Goal: Ask a question: Seek information or help from site administrators or community

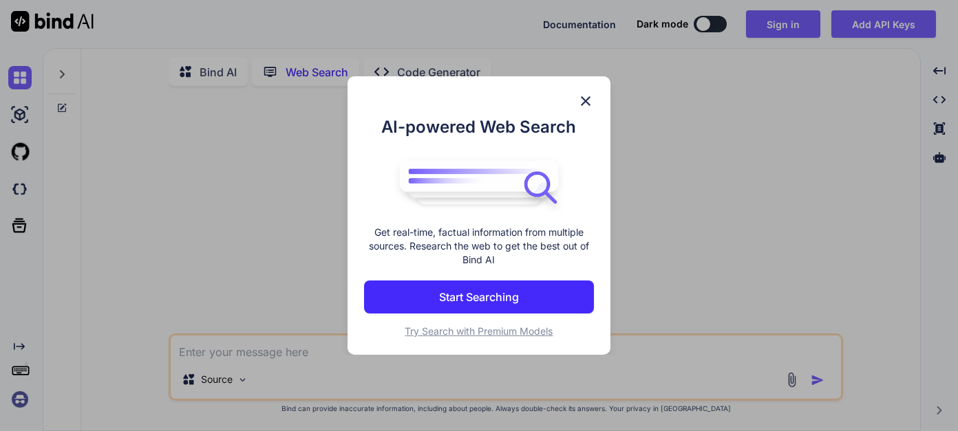
click at [588, 101] on img at bounding box center [585, 101] width 17 height 17
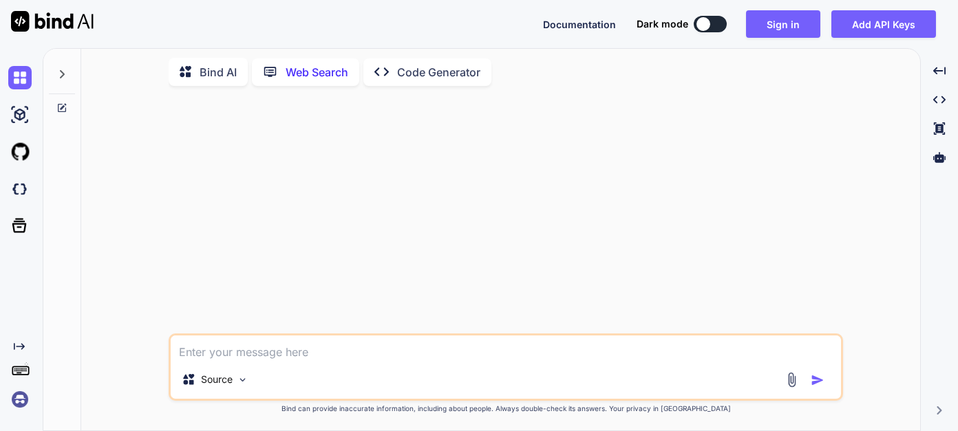
type textarea "x"
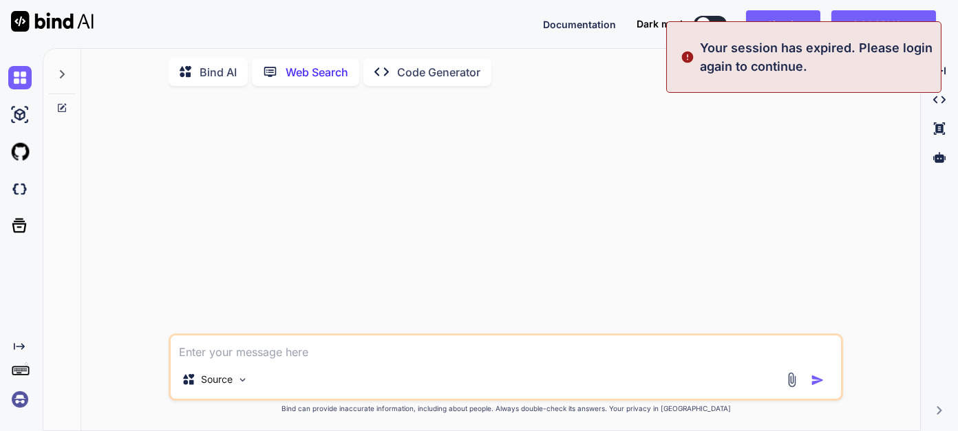
click at [285, 346] on textarea at bounding box center [506, 348] width 670 height 25
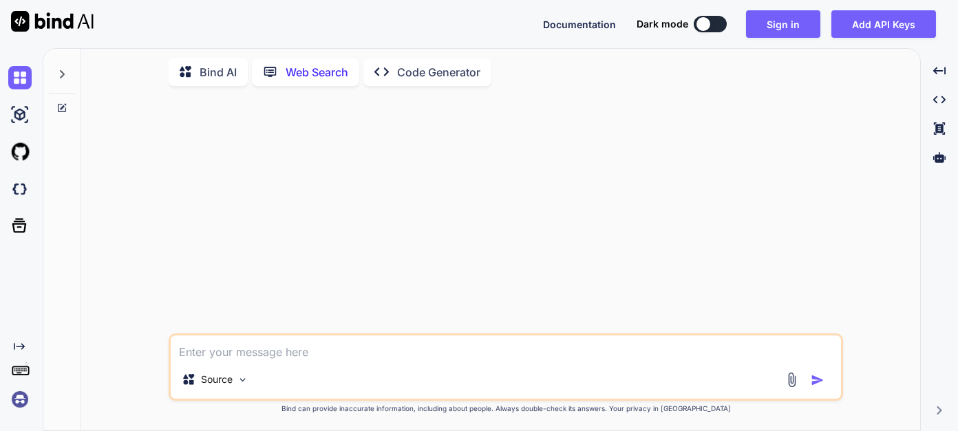
type textarea "m"
type textarea "x"
type textarea "me"
type textarea "x"
type textarea "me"
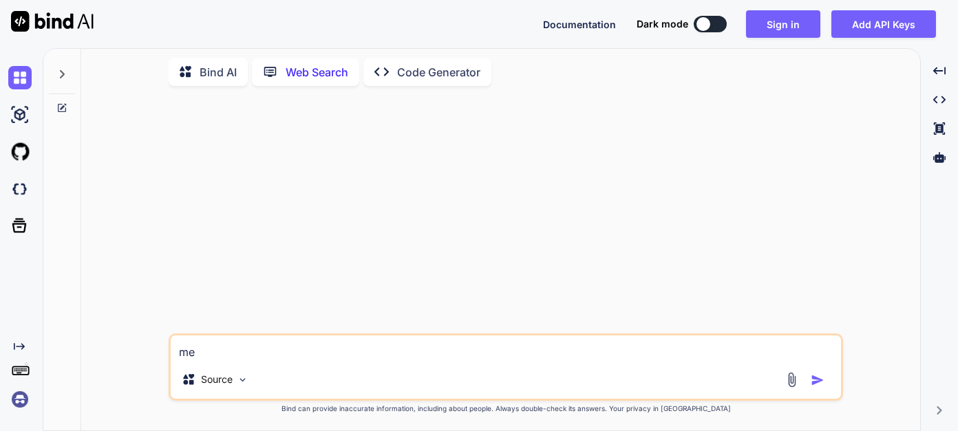
type textarea "x"
type textarea "me p"
type textarea "x"
type textarea "me pu"
type textarea "x"
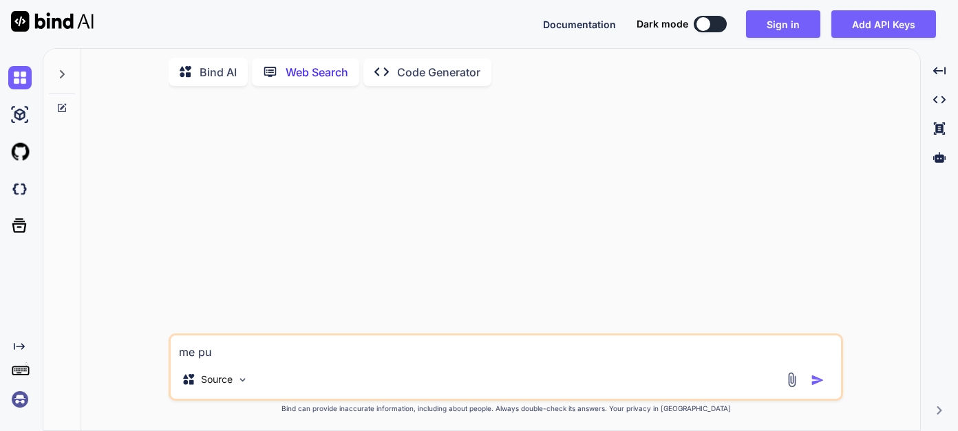
type textarea "me pue"
type textarea "x"
type textarea "me pued"
type textarea "x"
type textarea "me puede"
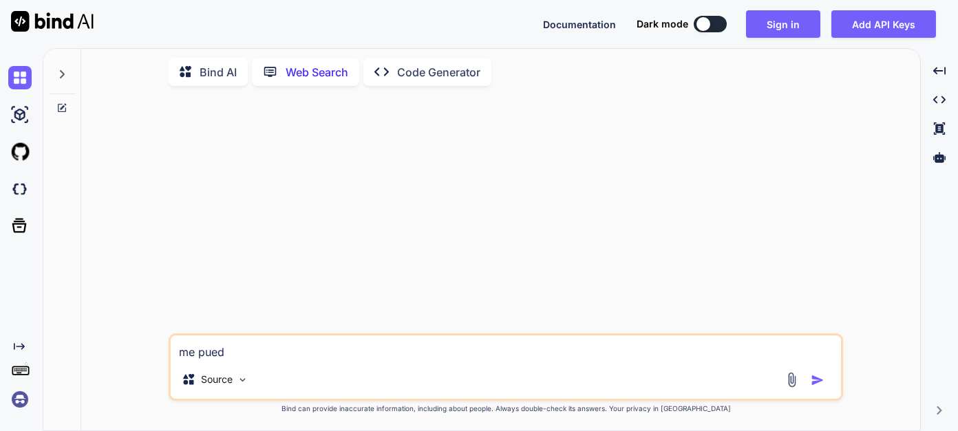
type textarea "x"
type textarea "me puedes"
type textarea "x"
type textarea "me puedes"
type textarea "x"
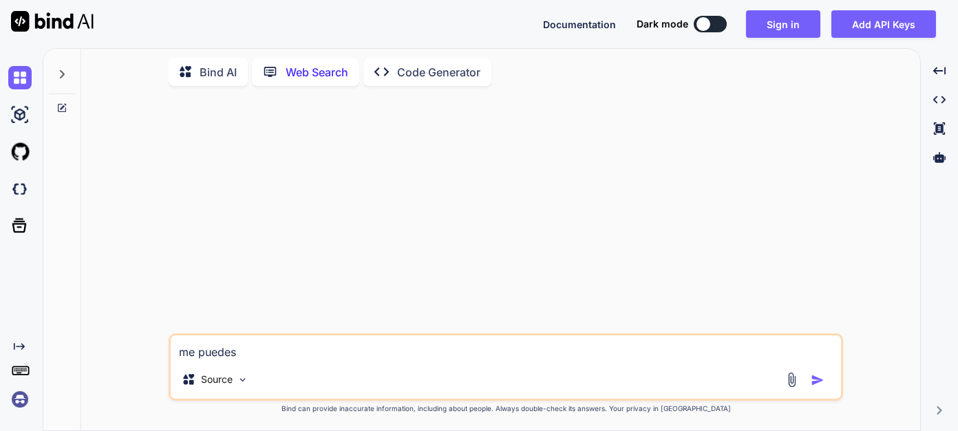
type textarea "me puedes a"
type textarea "x"
type textarea "me puedes ay"
type textarea "x"
type textarea "me puedes ayu"
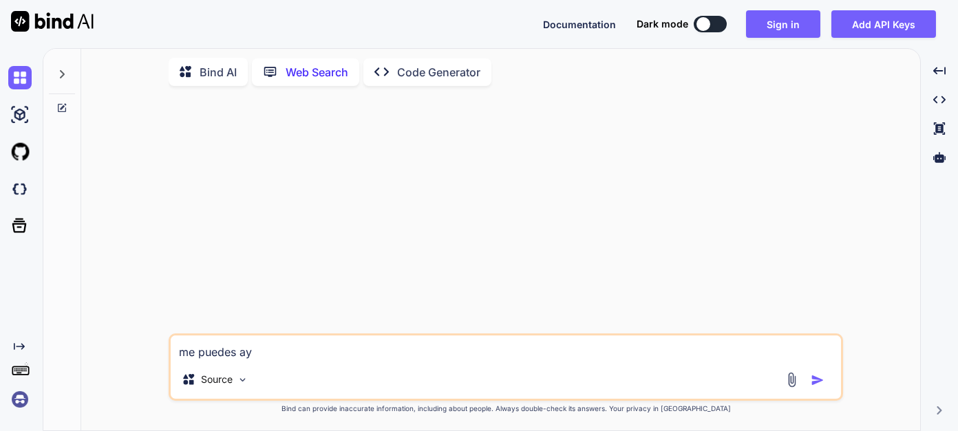
type textarea "x"
type textarea "me puedes ayud"
type textarea "x"
type textarea "me puedes ayuda"
type textarea "x"
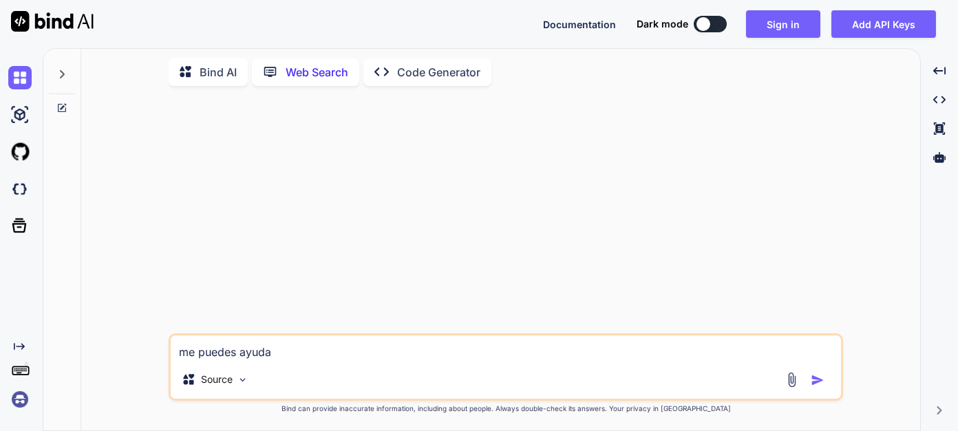
type textarea "me puedes ayudar"
type textarea "x"
type textarea "me puedes ayudar"
type textarea "x"
type textarea "me puedes ayudar a"
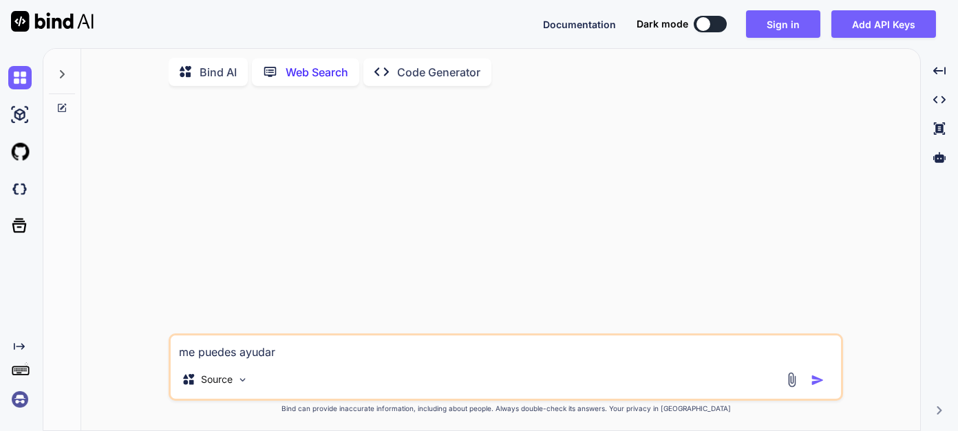
type textarea "x"
type textarea "me puedes ayudar a"
type textarea "x"
type textarea "me puedes ayudar a b"
type textarea "x"
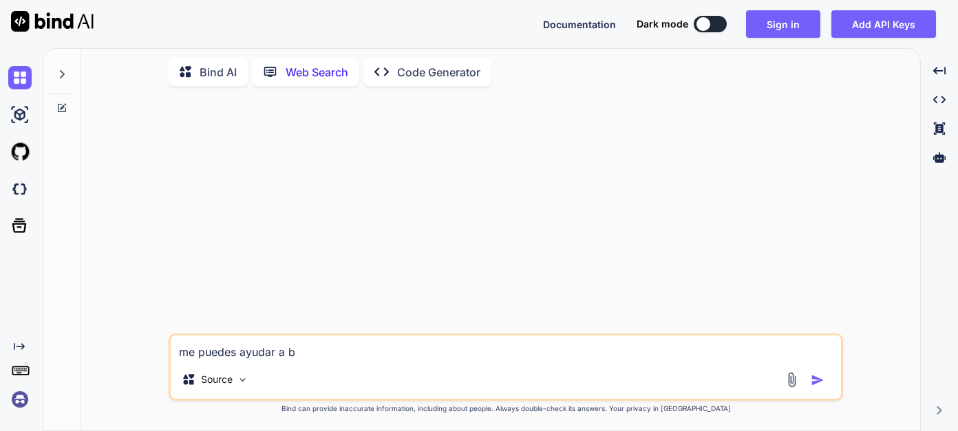
type textarea "me puedes ayudar a bu"
type textarea "x"
type textarea "me puedes ayudar a bus"
type textarea "x"
type textarea "me puedes ayudar a busc"
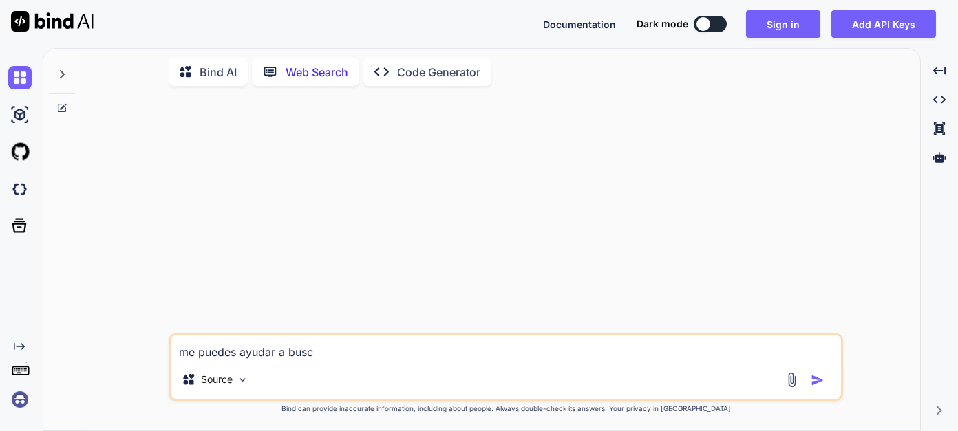
type textarea "x"
type textarea "me puedes ayudar a busca"
type textarea "x"
type textarea "me puedes ayudar a buscar"
type textarea "x"
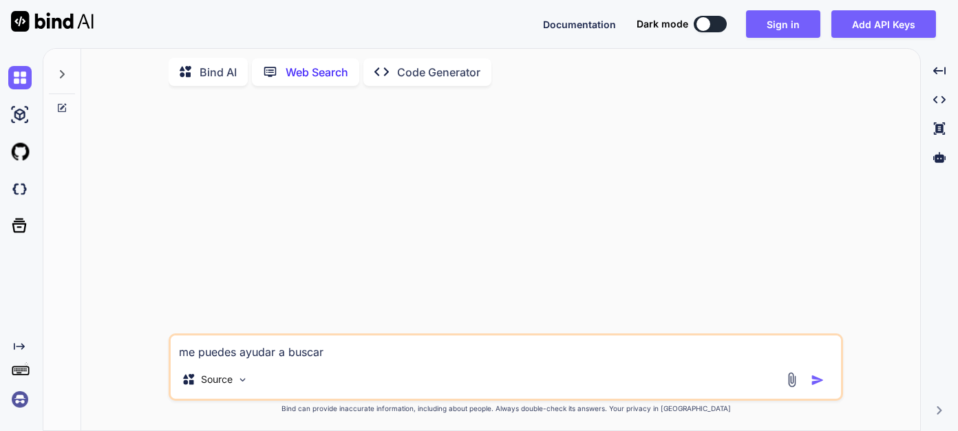
type textarea "me puedes ayudar a buscar"
type textarea "x"
type textarea "me puedes ayudar a buscar t"
type textarea "x"
type textarea "me puedes ayudar a buscar tr"
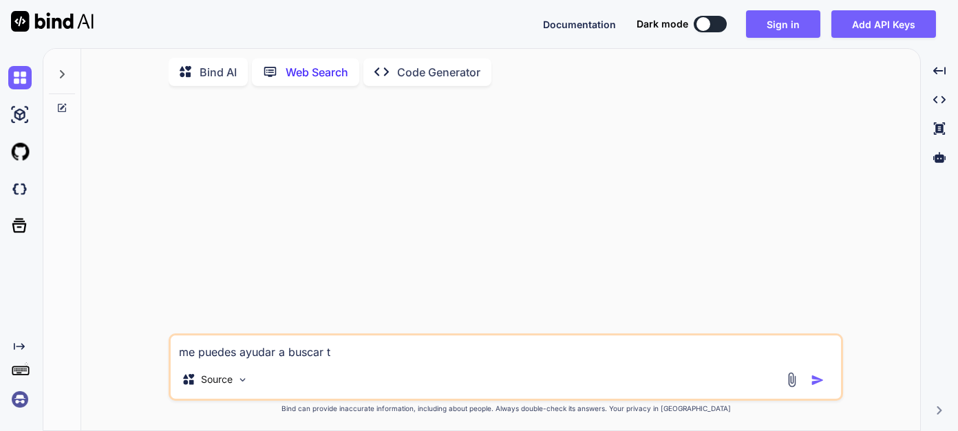
type textarea "x"
type textarea "me puedes ayudar a buscar tra"
type textarea "x"
type textarea "me puedes ayudar a buscar trab"
type textarea "x"
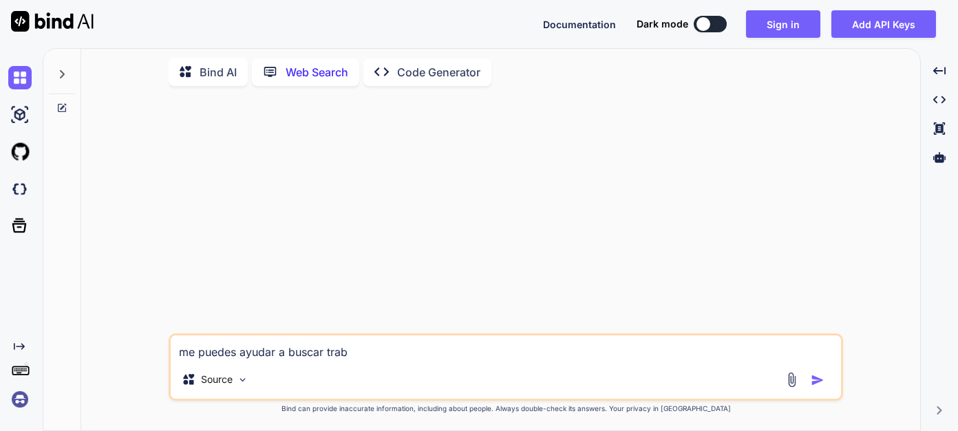
type textarea "me puedes ayudar a buscar traba"
type textarea "x"
type textarea "me puedes ayudar a buscar trabaj"
type textarea "x"
type textarea "me puedes ayudar a buscar trabajo"
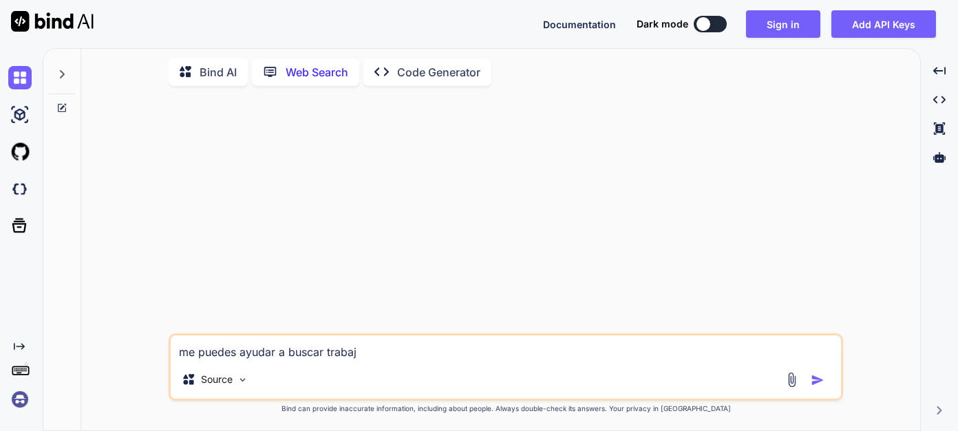
type textarea "x"
type textarea "me puedes ayudar a buscar trabajo"
type textarea "x"
type textarea "me puedes ayudar a buscar trabajo e"
type textarea "x"
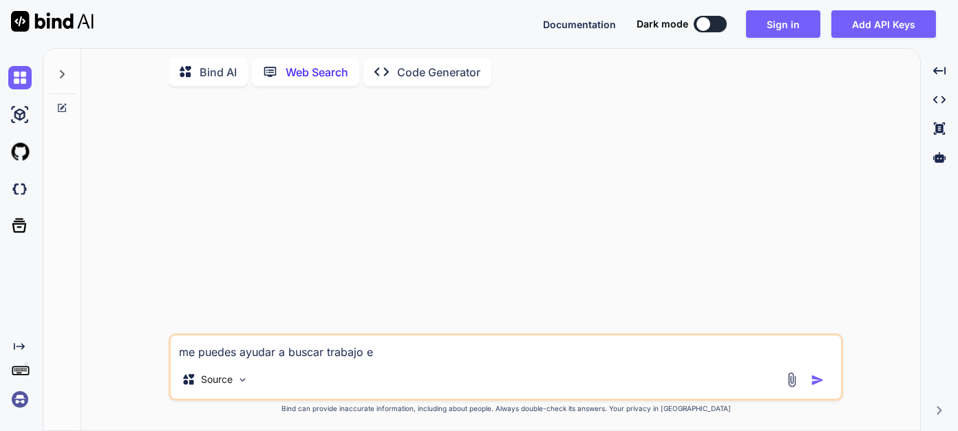
type textarea "me puedes ayudar a buscar trabajo en"
type textarea "x"
type textarea "me puedes ayudar a buscar trabajo en"
type textarea "x"
type textarea "me puedes ayudar a buscar trabajo en M"
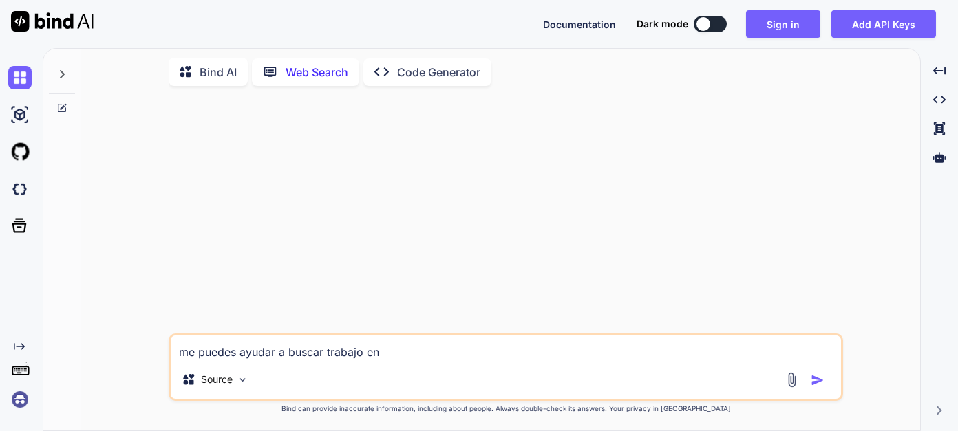
type textarea "x"
type textarea "me puedes ayudar a buscar trabajo en Ma"
type textarea "x"
type textarea "me puedes ayudar a buscar trabajo en Mad"
type textarea "x"
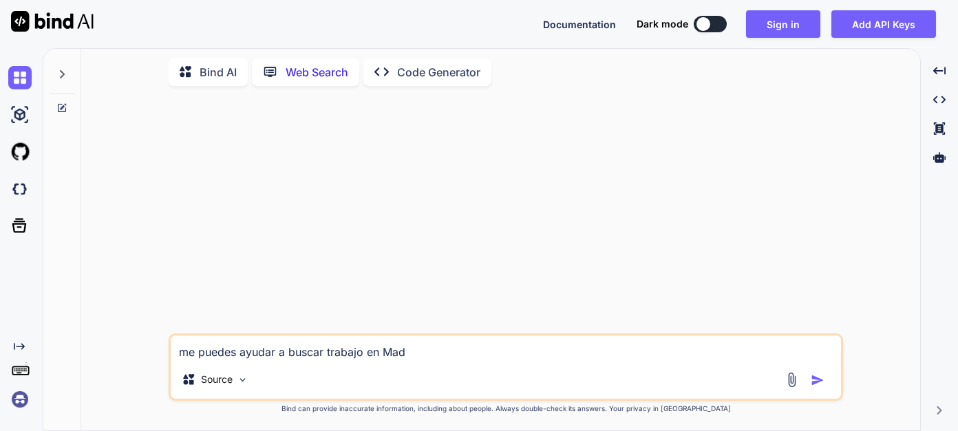
type textarea "me puedes ayudar a buscar trabajo en Madr"
type textarea "x"
type textarea "me puedes ayudar a buscar trabajo en [PERSON_NAME]"
type textarea "x"
type textarea "me puedes ayudar a buscar trabajo en [GEOGRAPHIC_DATA]"
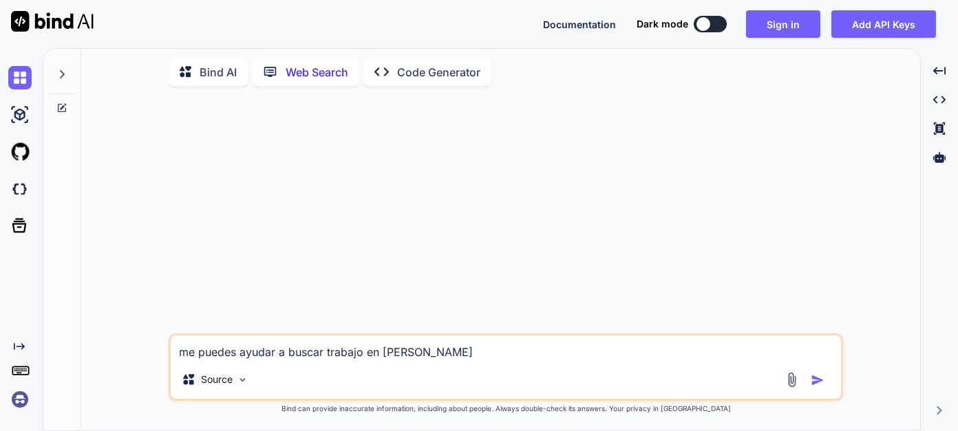
type textarea "x"
type textarea "me puedes ayudar a buscar trabajo en [GEOGRAPHIC_DATA]"
type textarea "x"
type textarea "me puedes ayudar a buscar trabajo en [GEOGRAPHIC_DATA] e"
type textarea "x"
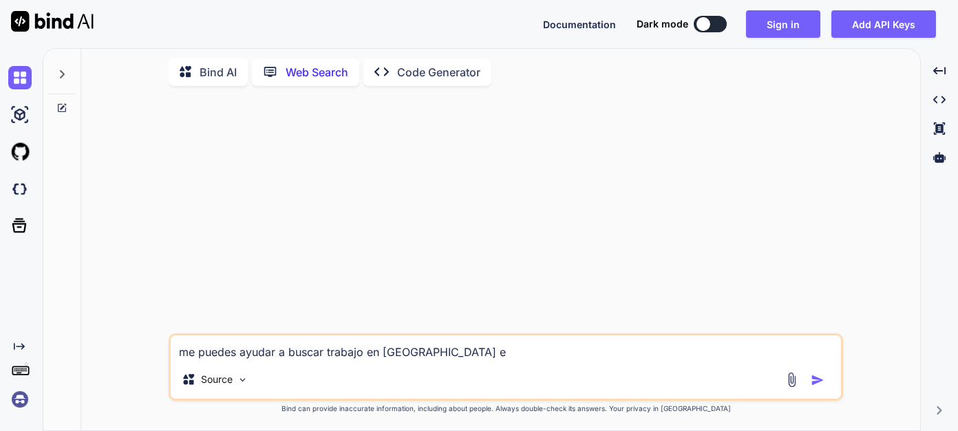
type textarea "me puedes ayudar a buscar trabajo en [GEOGRAPHIC_DATA] en"
type textarea "x"
type textarea "me puedes ayudar a buscar trabajo en [GEOGRAPHIC_DATA] en"
type textarea "x"
type textarea "me puedes ayudar a buscar trabajo en [GEOGRAPHIC_DATA] en"
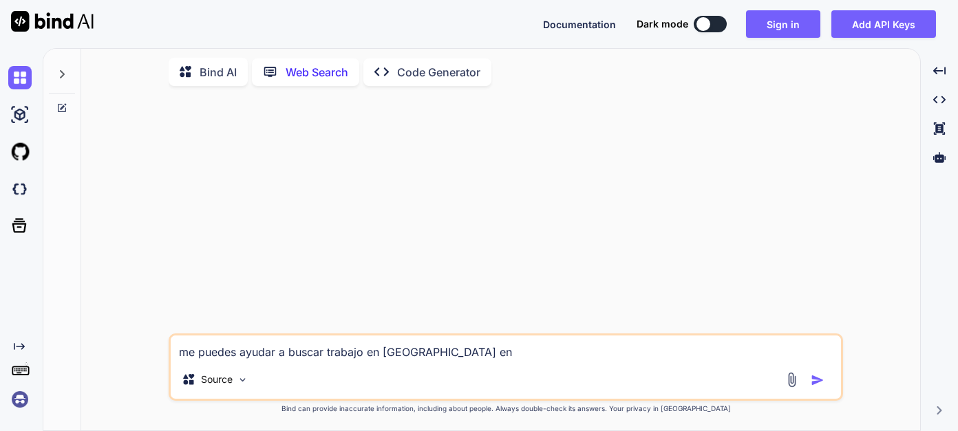
type textarea "x"
type textarea "me puedes ayudar a buscar trabajo en [GEOGRAPHIC_DATA] e"
type textarea "x"
type textarea "me puedes ayudar a buscar trabajo en [GEOGRAPHIC_DATA]"
type textarea "x"
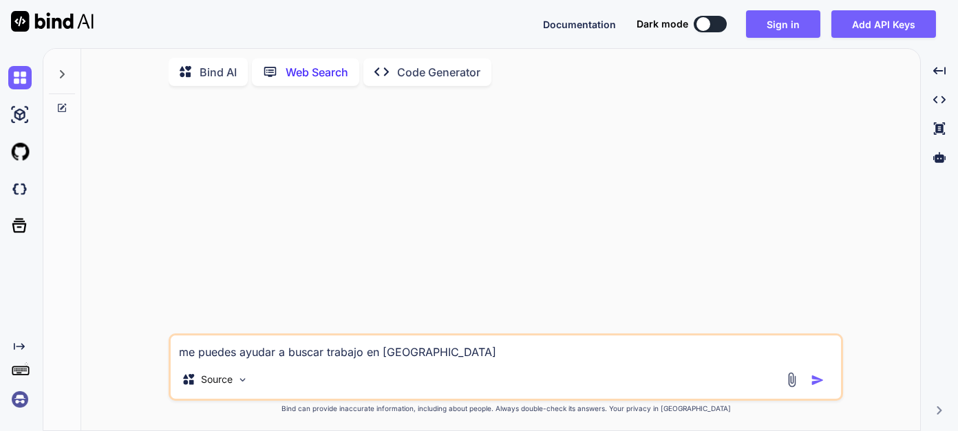
type textarea "me puedes ayudar a buscar trabajo en [GEOGRAPHIC_DATA] c"
type textarea "x"
type textarea "me puedes ayudar a buscar trabajo en [GEOGRAPHIC_DATA] cm"
type textarea "x"
type textarea "me puedes ayudar a buscar trabajo en [GEOGRAPHIC_DATA] cmo"
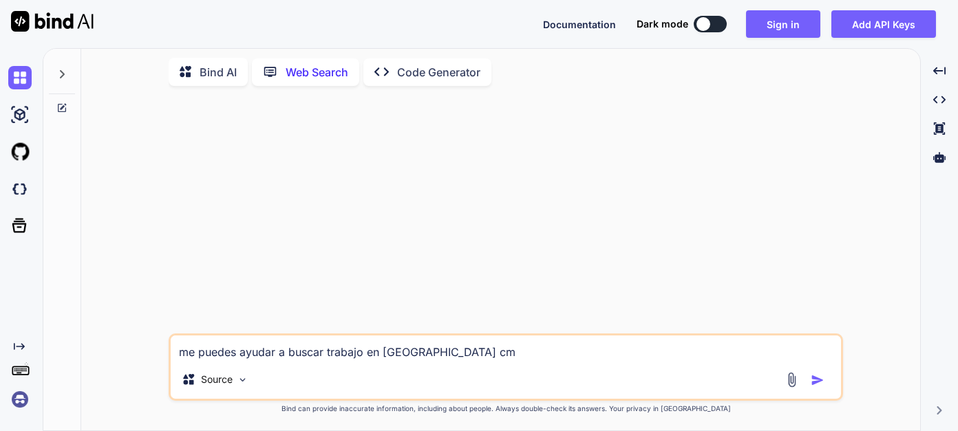
type textarea "x"
type textarea "me puedes ayudar a buscar trabajo en [GEOGRAPHIC_DATA] cmo"
type textarea "x"
type textarea "me puedes ayudar a buscar trabajo en [GEOGRAPHIC_DATA] cmo"
type textarea "x"
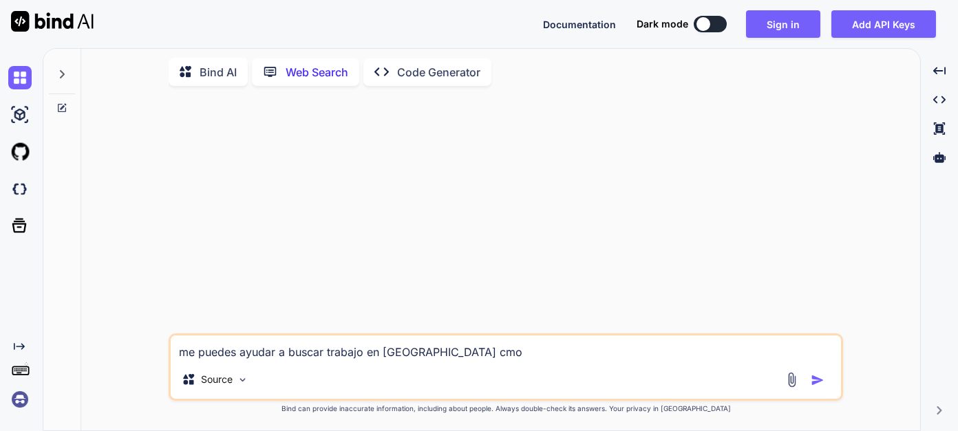
type textarea "me puedes ayudar a buscar trabajo en [GEOGRAPHIC_DATA] cm"
type textarea "x"
type textarea "me puedes ayudar a buscar trabajo en [GEOGRAPHIC_DATA] c"
type textarea "x"
type textarea "me puedes ayudar a buscar trabajo en [GEOGRAPHIC_DATA] co"
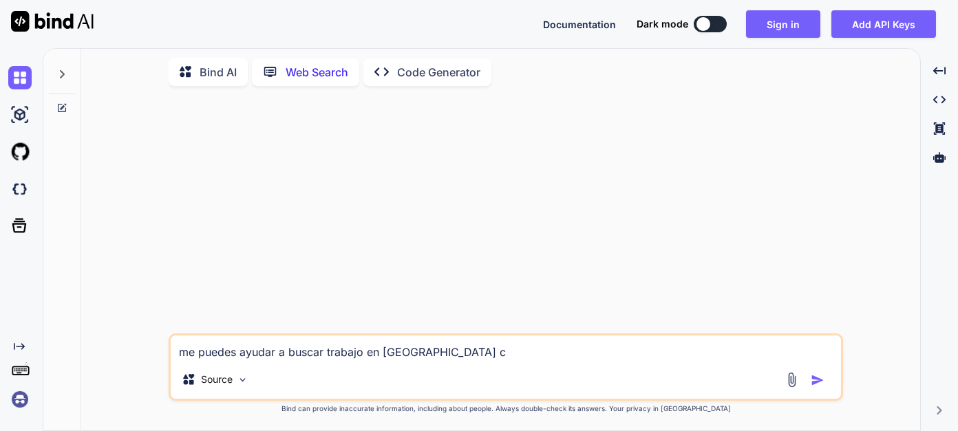
type textarea "x"
type textarea "me puedes ayudar a buscar trabajo en [GEOGRAPHIC_DATA] com"
type textarea "x"
type textarea "me puedes ayudar a buscar trabajo en [GEOGRAPHIC_DATA] como"
type textarea "x"
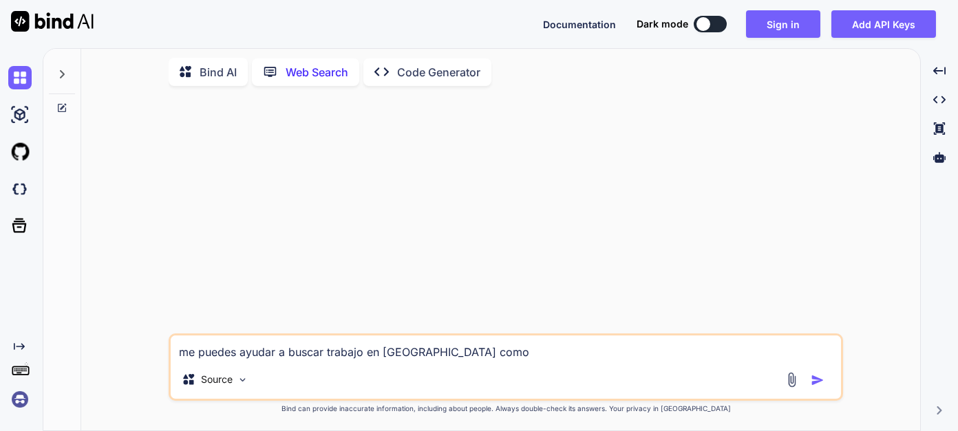
type textarea "me puedes ayudar a buscar trabajo en [GEOGRAPHIC_DATA] como"
type textarea "x"
type textarea "me puedes ayudar a buscar trabajo en [GEOGRAPHIC_DATA] como a"
type textarea "x"
type textarea "me puedes ayudar a buscar trabajo en [GEOGRAPHIC_DATA] como au"
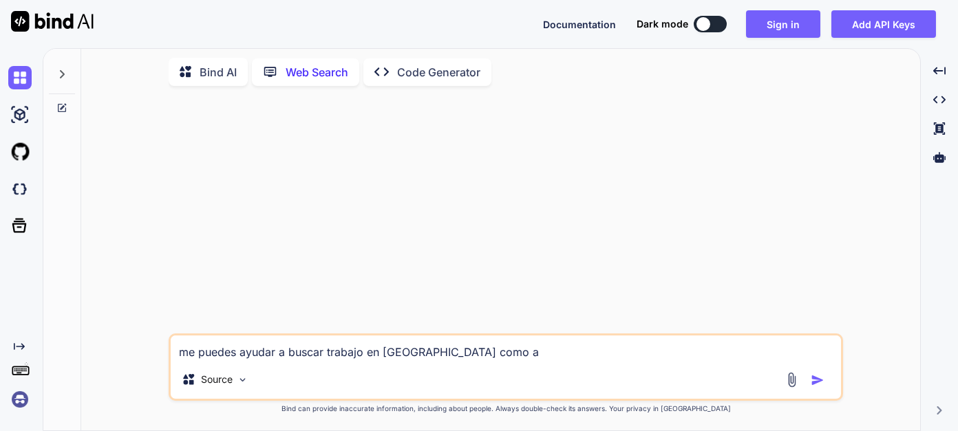
type textarea "x"
type textarea "me puedes ayudar a buscar trabajo en [GEOGRAPHIC_DATA] como aux"
type textarea "x"
type textarea "me puedes ayudar a buscar trabajo en [GEOGRAPHIC_DATA] como [PERSON_NAME]"
type textarea "x"
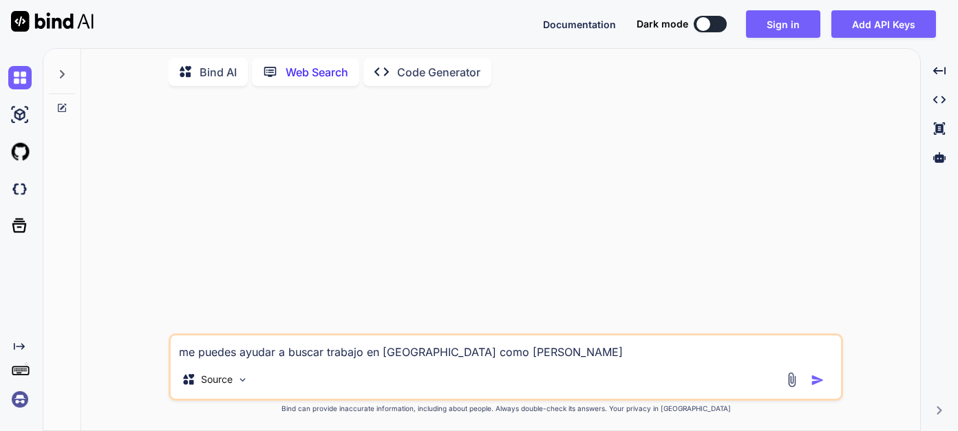
type textarea "me puedes ayudar a buscar trabajo en [GEOGRAPHIC_DATA] como auxil"
type textarea "x"
type textarea "me puedes ayudar a buscar trabajo en [GEOGRAPHIC_DATA] como auxili"
type textarea "x"
type textarea "me puedes ayudar a buscar trabajo en [GEOGRAPHIC_DATA] como auxilia"
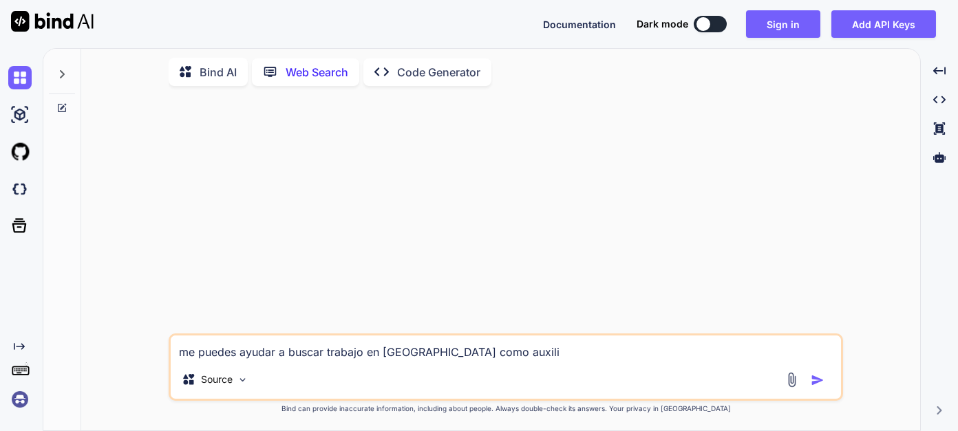
type textarea "x"
type textarea "me puedes ayudar a buscar trabajo en [GEOGRAPHIC_DATA] como auxiliar"
type textarea "x"
type textarea "me puedes ayudar a buscar trabajo en [GEOGRAPHIC_DATA] como auxiliar"
type textarea "x"
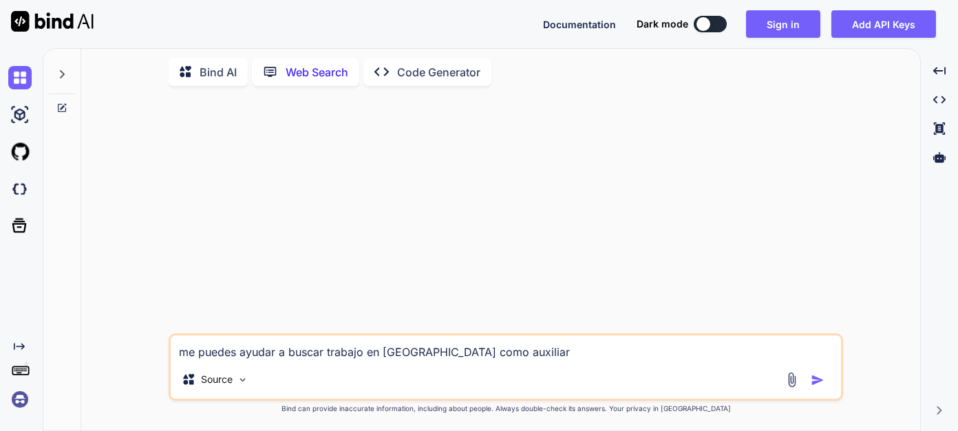
type textarea "me puedes ayudar a buscar trabajo en [GEOGRAPHIC_DATA] como auxiliar a"
type textarea "x"
type textarea "me puedes ayudar a buscar trabajo en [GEOGRAPHIC_DATA] como auxiliar ad"
type textarea "x"
type textarea "me puedes ayudar a buscar trabajo en [GEOGRAPHIC_DATA] como auxiliar adm"
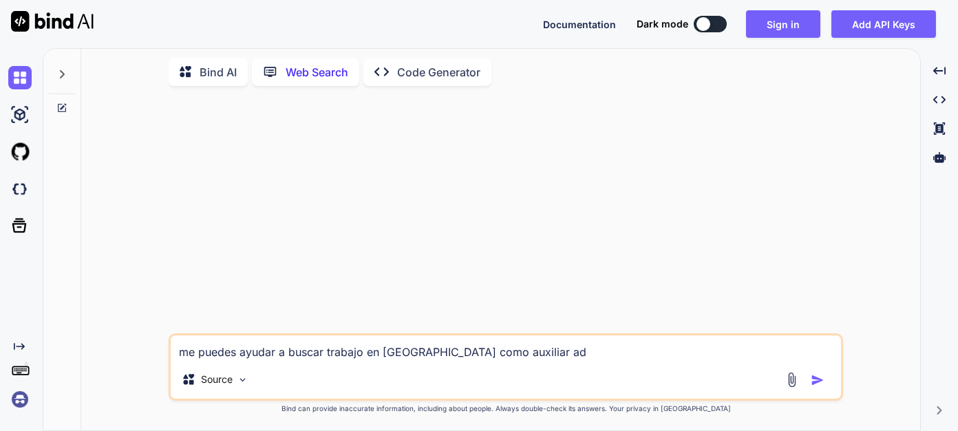
type textarea "x"
type textarea "me puedes ayudar a buscar trabajo en [GEOGRAPHIC_DATA] como auxiliar [PERSON_NA…"
type textarea "x"
type textarea "me puedes ayudar a buscar trabajo en [GEOGRAPHIC_DATA] como auxiliar admin"
type textarea "x"
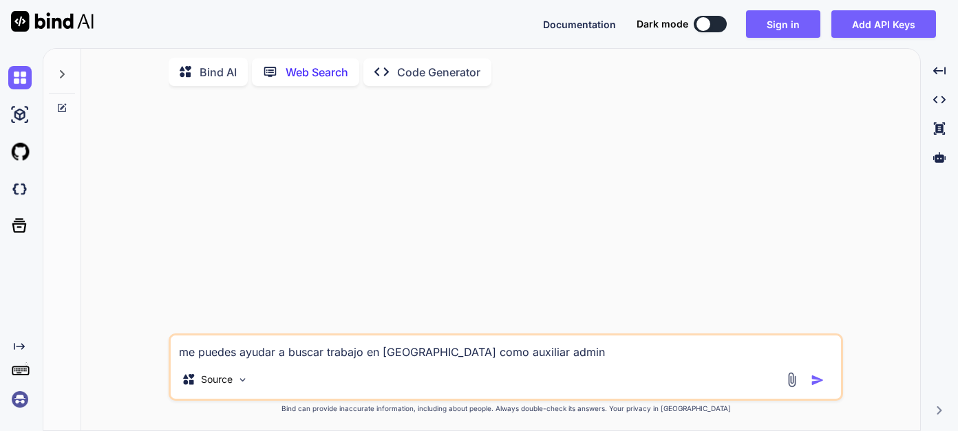
type textarea "me puedes ayudar a buscar trabajo en [GEOGRAPHIC_DATA] como auxiliar [PERSON_NA…"
type textarea "x"
type textarea "me puedes ayudar a buscar trabajo en [GEOGRAPHIC_DATA] como auxiliar adminis"
type textarea "x"
type textarea "me puedes ayudar a buscar trabajo en [GEOGRAPHIC_DATA] como auxiliar administ"
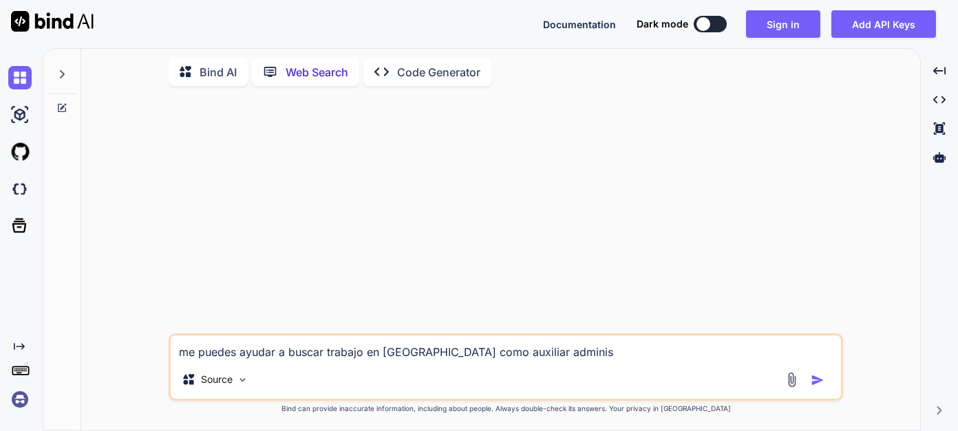
type textarea "x"
type textarea "me puedes ayudar a buscar trabajo en [GEOGRAPHIC_DATA] como auxiliar administr"
type textarea "x"
type textarea "me puedes ayudar a buscar trabajo en [GEOGRAPHIC_DATA] como auxiliar administra"
type textarea "x"
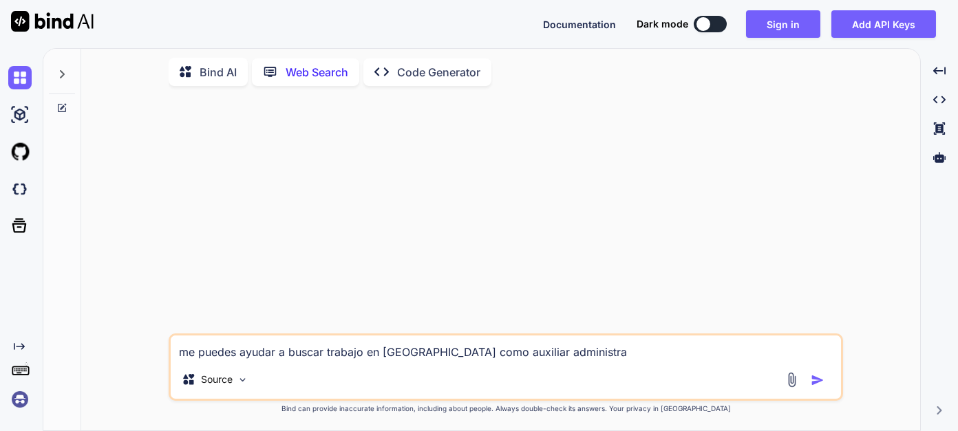
type textarea "me puedes ayudar a buscar trabajo en [GEOGRAPHIC_DATA] como auxiliar administrat"
type textarea "x"
type textarea "me puedes ayudar a buscar trabajo en [GEOGRAPHIC_DATA] como auxiliar administra…"
type textarea "x"
type textarea "me puedes ayudar a buscar trabajo en [GEOGRAPHIC_DATA] como auxiliar administra…"
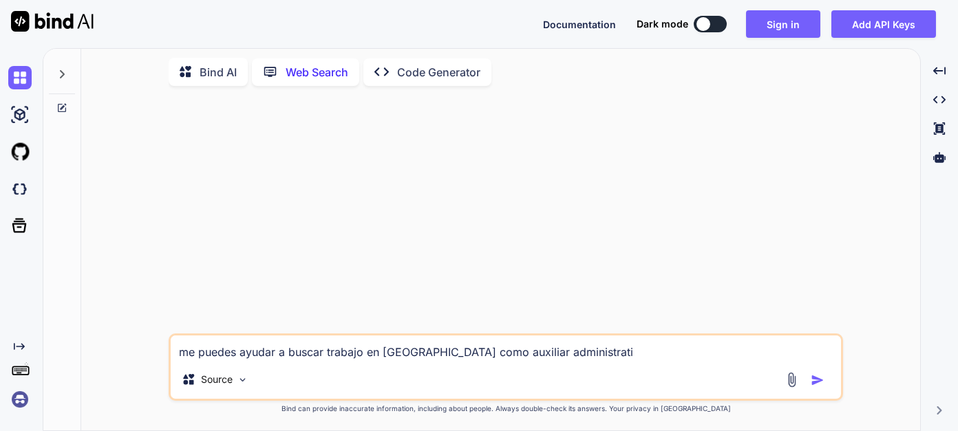
type textarea "x"
type textarea "me puedes ayudar a buscar trabajo en [GEOGRAPHIC_DATA] como auxiliar administra…"
type textarea "x"
type textarea "me puedes ayudar a buscar trabajo en [GEOGRAPHIC_DATA] como auxiliar administra…"
type textarea "x"
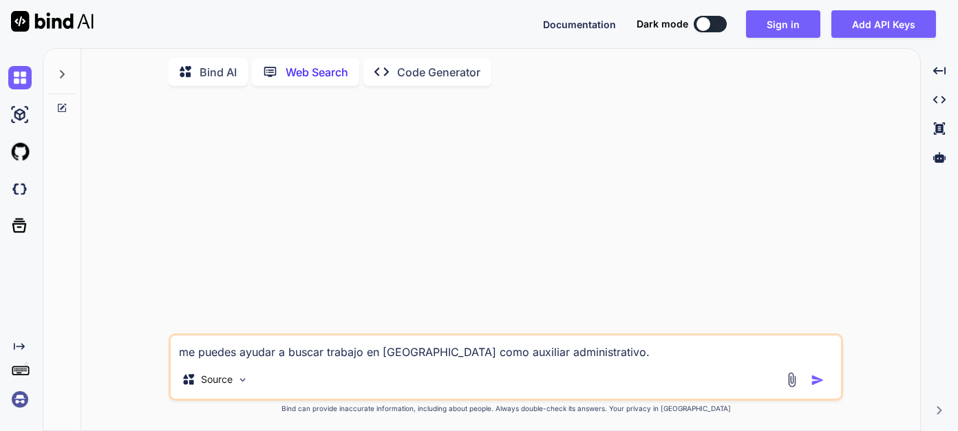
type textarea "me puedes ayudar a buscar trabajo en [GEOGRAPHIC_DATA] como auxiliar administra…"
type textarea "x"
type textarea "me puedes ayudar a buscar trabajo en [GEOGRAPHIC_DATA] como auxiliar administra…"
type textarea "x"
type textarea "me puedes ayudar a buscar trabajo en [GEOGRAPHIC_DATA] como auxiliar administra…"
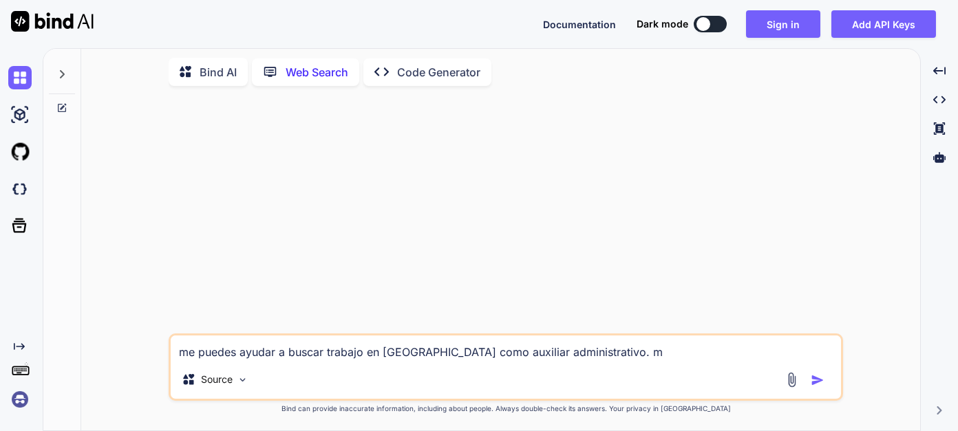
type textarea "x"
type textarea "me puedes ayudar a buscar trabajo en [GEOGRAPHIC_DATA] como auxiliar administra…"
type textarea "x"
type textarea "me puedes ayudar a buscar trabajo en [GEOGRAPHIC_DATA] como auxiliar administra…"
type textarea "x"
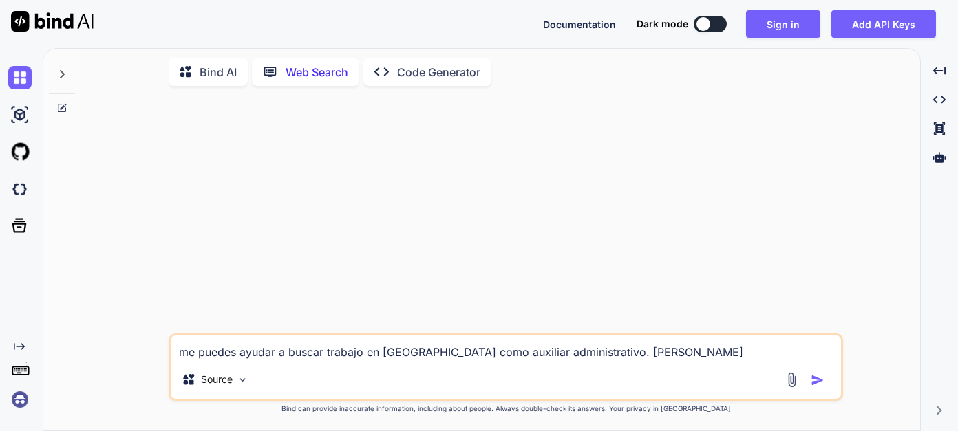
type textarea "me puedes ayudar a buscar trabajo en [GEOGRAPHIC_DATA] como auxiliar administra…"
type textarea "x"
type textarea "me puedes ayudar a buscar trabajo en [GEOGRAPHIC_DATA] como auxiliar administra…"
type textarea "x"
type textarea "me puedes ayudar a buscar trabajo en [GEOGRAPHIC_DATA] como auxiliar administra…"
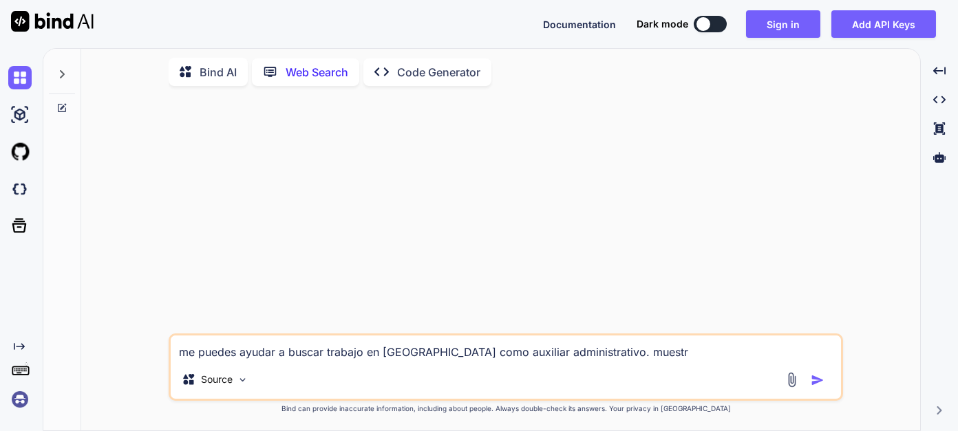
type textarea "x"
type textarea "me puedes ayudar a buscar trabajo en [GEOGRAPHIC_DATA] como auxiliar administra…"
type textarea "x"
type textarea "me puedes ayudar a buscar trabajo en [GEOGRAPHIC_DATA] como auxiliar administra…"
type textarea "x"
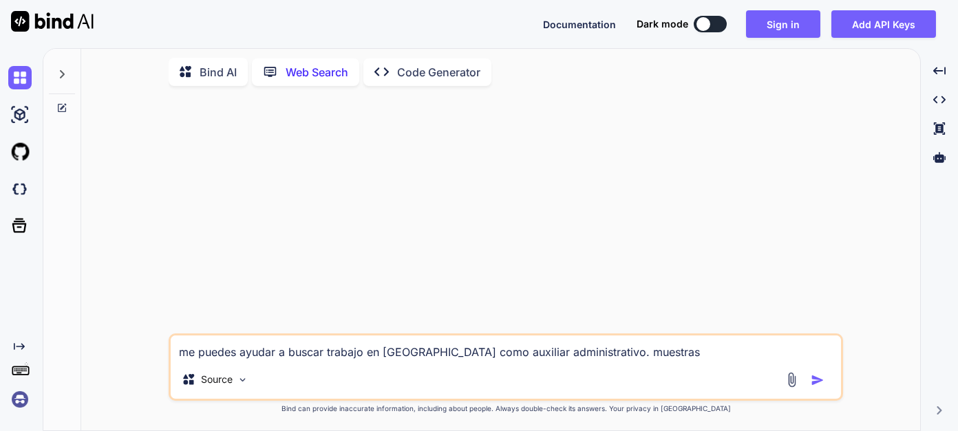
type textarea "me puedes ayudar a buscar trabajo en [GEOGRAPHIC_DATA] como auxiliar administra…"
type textarea "x"
type textarea "me puedes ayudar a buscar trabajo en [GEOGRAPHIC_DATA] como auxiliar administra…"
type textarea "x"
type textarea "me puedes ayudar a buscar trabajo en [GEOGRAPHIC_DATA] como auxiliar administra…"
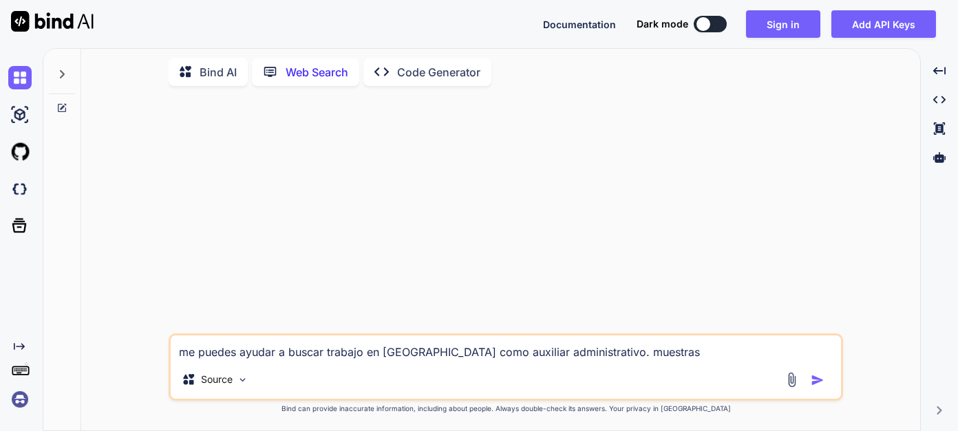
type textarea "x"
type textarea "me puedes ayudar a buscar trabajo en [GEOGRAPHIC_DATA] como auxiliar administra…"
type textarea "x"
type textarea "me puedes ayudar a buscar trabajo en [GEOGRAPHIC_DATA] como auxiliar administra…"
click at [815, 380] on img "button" at bounding box center [818, 381] width 14 height 14
